Goal: Obtain resource: Download file/media

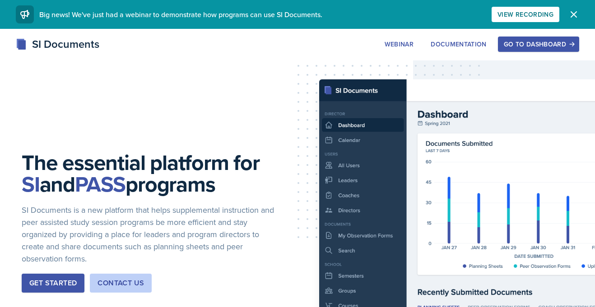
click at [529, 48] on div "Go to Dashboard" at bounding box center [539, 44] width 70 height 7
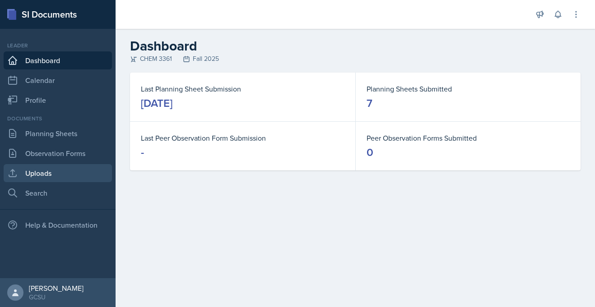
click at [43, 176] on link "Uploads" at bounding box center [58, 173] width 108 height 18
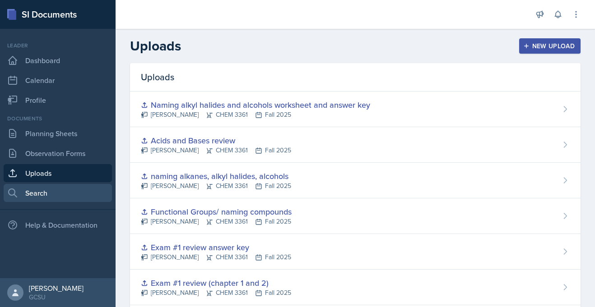
click at [53, 199] on link "Search" at bounding box center [58, 193] width 108 height 18
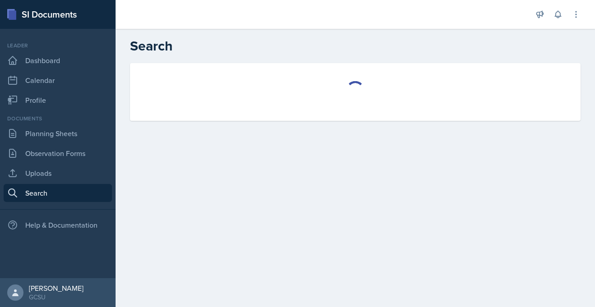
select select "all"
select select "1"
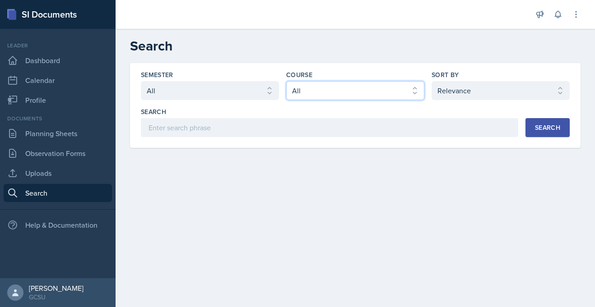
click at [357, 90] on select "Select course All ACCT 3101 ACCT 3102 ASTR 1000 BIOL 1100 BIOL 1107 BIOL 1108 B…" at bounding box center [355, 90] width 138 height 19
select select "b8b24a39-b8b2-4597-9e8c-92b6b9994cd0"
click at [286, 81] on select "Select course All ACCT 3101 ACCT 3102 ASTR 1000 BIOL 1100 BIOL 1107 BIOL 1108 B…" at bounding box center [355, 90] width 138 height 19
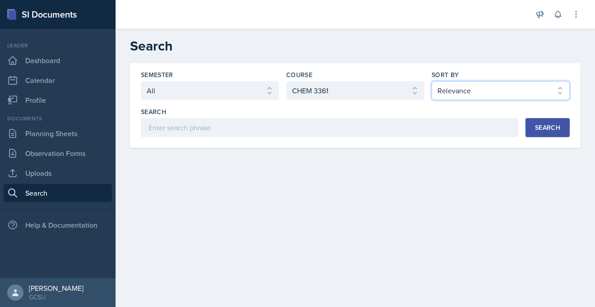
click at [538, 97] on select "Select sort by Relevance Document Date (Asc) Document Date (Desc)" at bounding box center [501, 90] width 138 height 19
select select "3"
click at [432, 81] on select "Select sort by Relevance Document Date (Asc) Document Date (Desc)" at bounding box center [501, 90] width 138 height 19
click at [557, 120] on button "Search" at bounding box center [547, 127] width 44 height 19
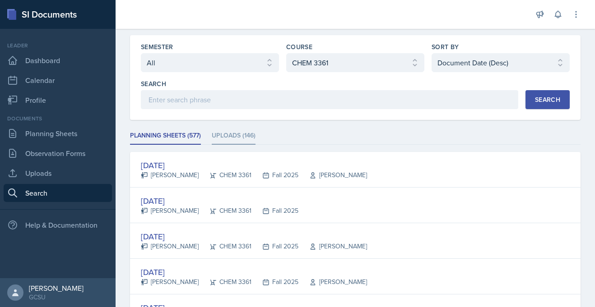
scroll to position [32, 0]
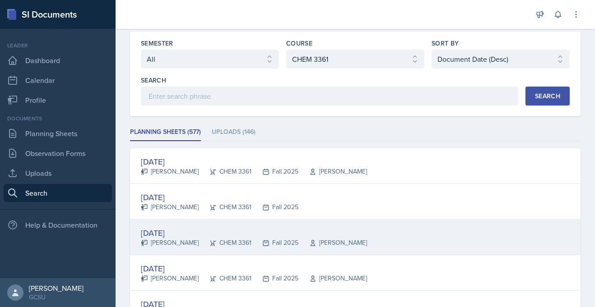
click at [183, 237] on div "[DATE]" at bounding box center [254, 233] width 226 height 12
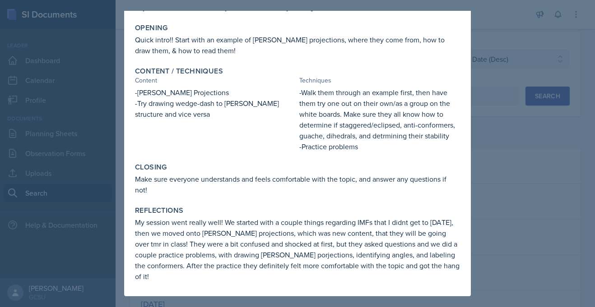
scroll to position [0, 0]
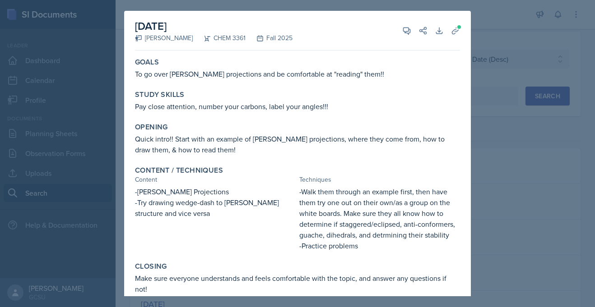
click at [495, 127] on div at bounding box center [297, 153] width 595 height 307
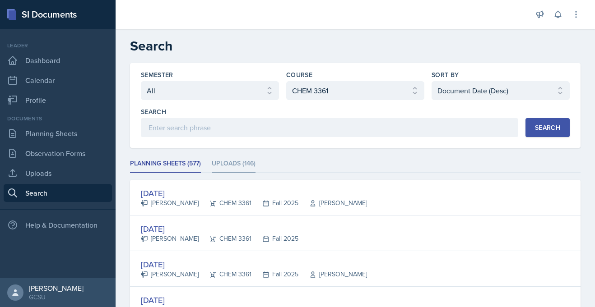
click at [242, 163] on li "Uploads (146)" at bounding box center [234, 164] width 44 height 18
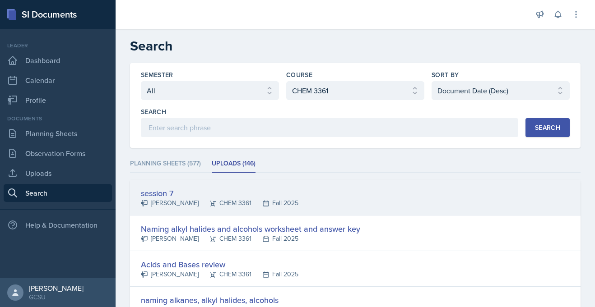
click at [174, 199] on div "[PERSON_NAME]" at bounding box center [170, 203] width 58 height 9
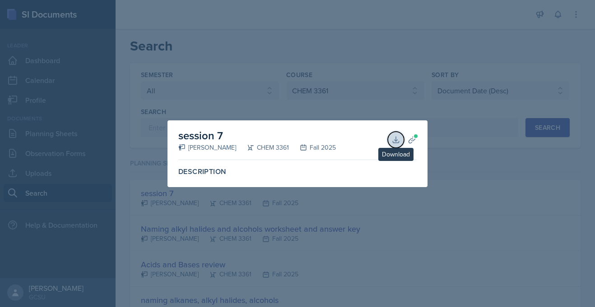
click at [396, 144] on button "Download" at bounding box center [396, 140] width 16 height 16
click at [251, 90] on div at bounding box center [297, 153] width 595 height 307
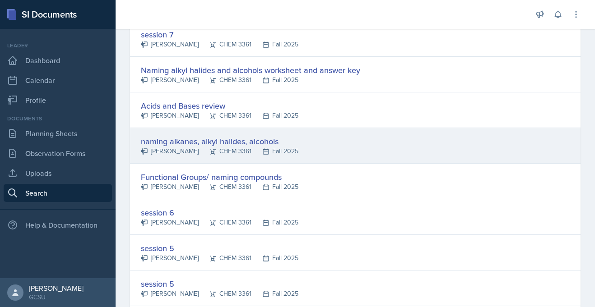
scroll to position [176, 0]
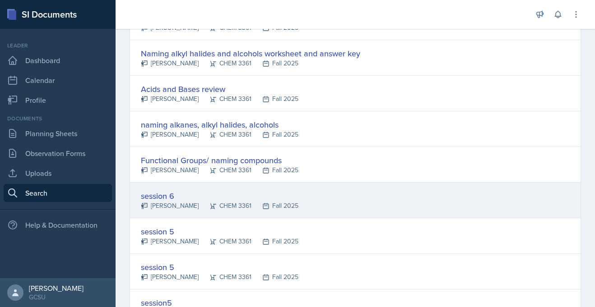
click at [174, 201] on div "[PERSON_NAME]" at bounding box center [170, 205] width 58 height 9
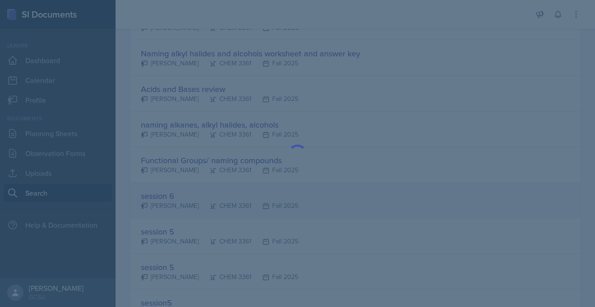
click at [174, 201] on div at bounding box center [297, 153] width 595 height 307
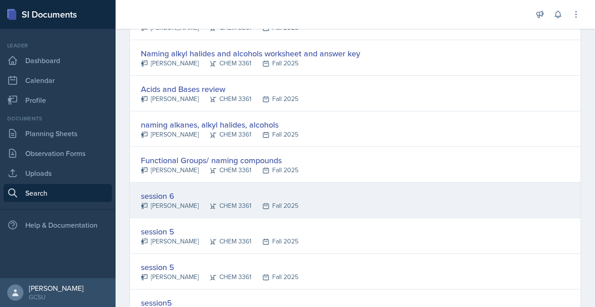
click at [179, 200] on div "session 6" at bounding box center [220, 196] width 158 height 12
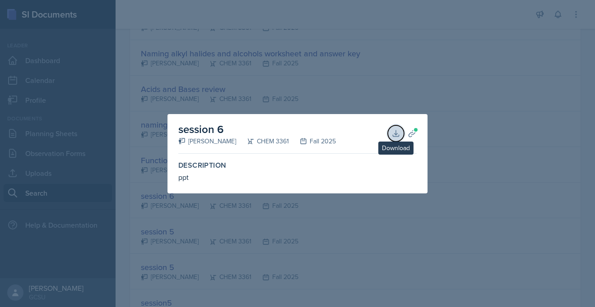
click at [391, 135] on icon at bounding box center [395, 133] width 9 height 9
click at [385, 100] on div at bounding box center [297, 153] width 595 height 307
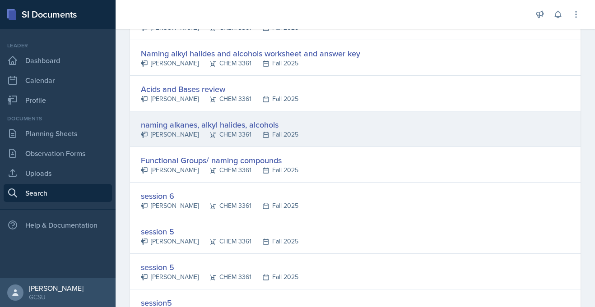
scroll to position [0, 0]
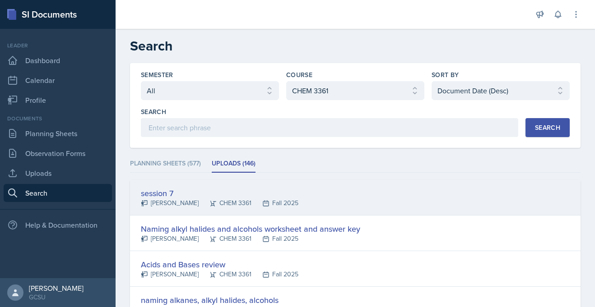
click at [249, 200] on div "CHEM 3361" at bounding box center [225, 203] width 53 height 9
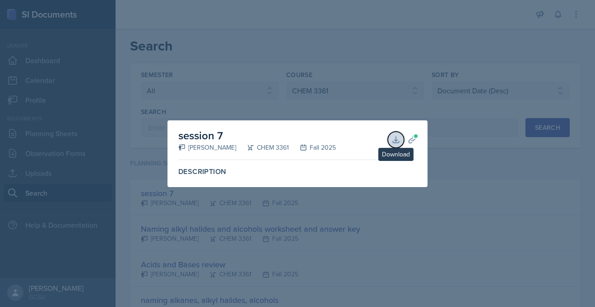
click at [390, 140] on button "Download" at bounding box center [396, 140] width 16 height 16
